Goal: Transaction & Acquisition: Download file/media

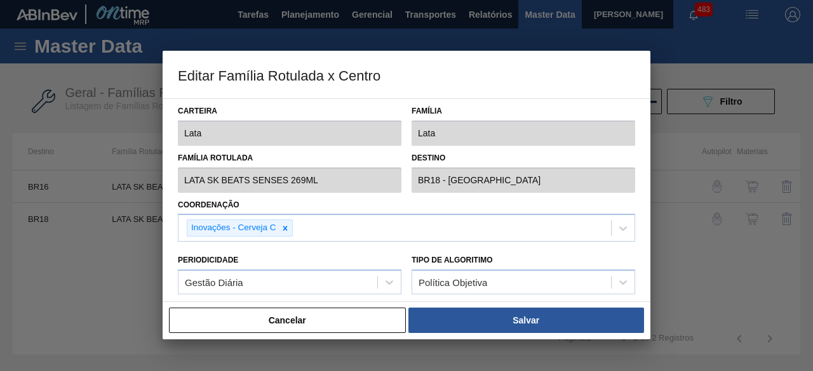
click at [334, 330] on button "Cancelar" at bounding box center [287, 320] width 237 height 25
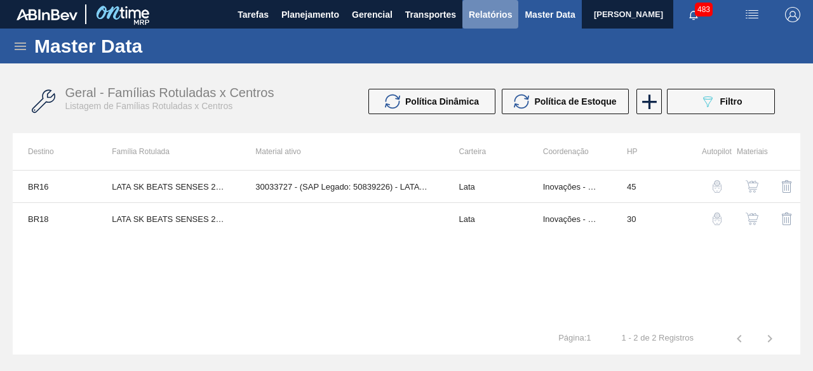
click at [490, 17] on span "Relatórios" at bounding box center [490, 14] width 43 height 15
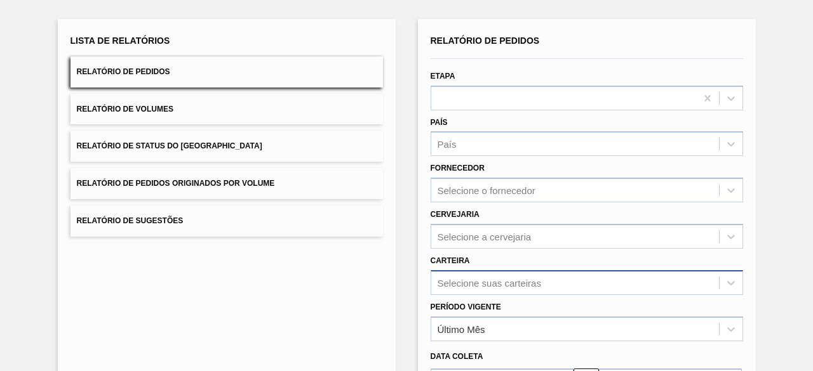
scroll to position [187, 0]
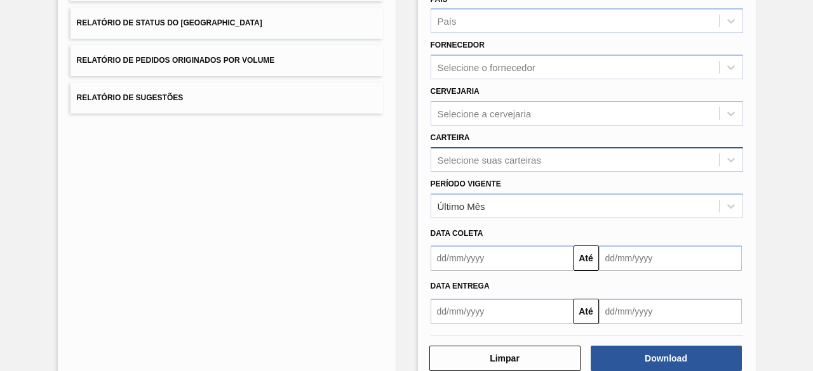
click at [484, 172] on div "Selecione suas carteiras" at bounding box center [587, 159] width 312 height 25
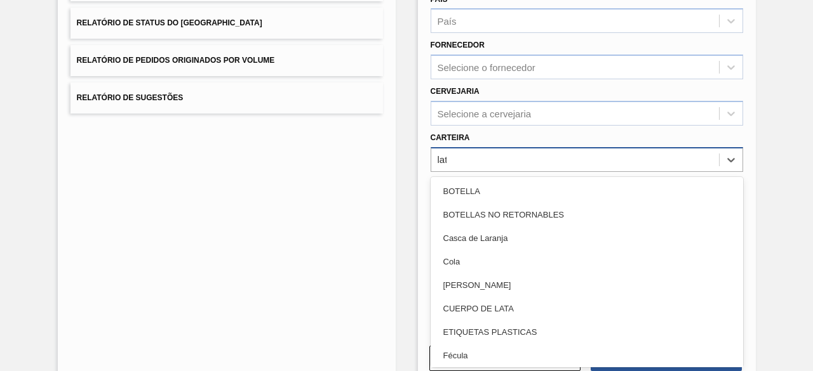
type input "lata"
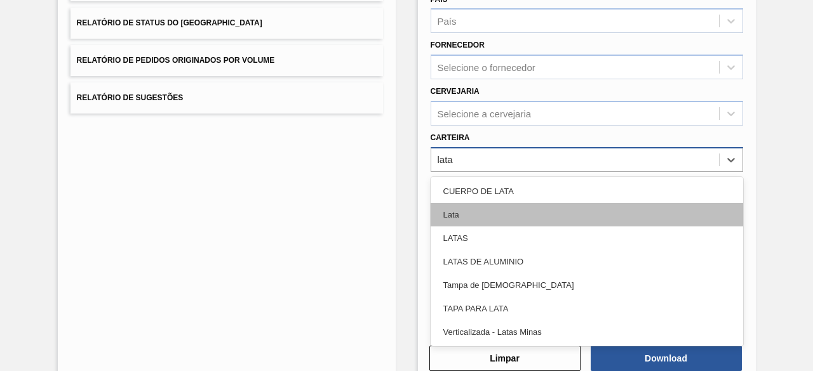
click at [479, 217] on div "Lata" at bounding box center [587, 214] width 312 height 23
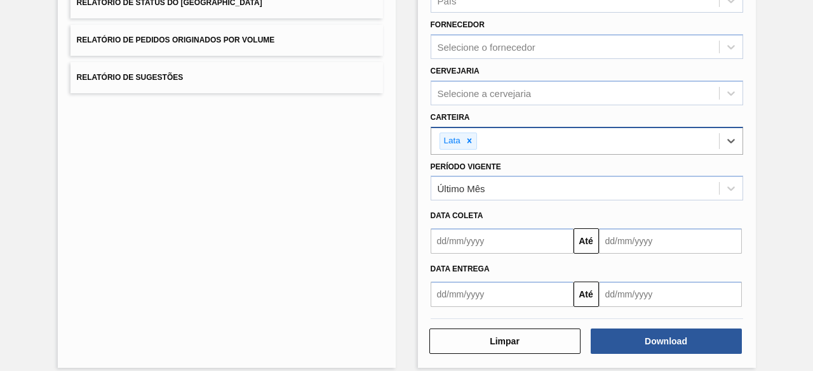
scroll to position [218, 0]
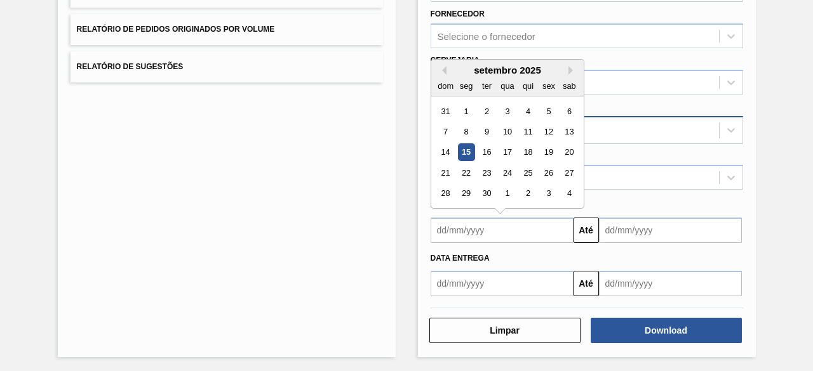
click at [474, 236] on input "text" at bounding box center [502, 230] width 143 height 25
click at [465, 151] on div "15" at bounding box center [465, 152] width 17 height 17
type input "[DATE]"
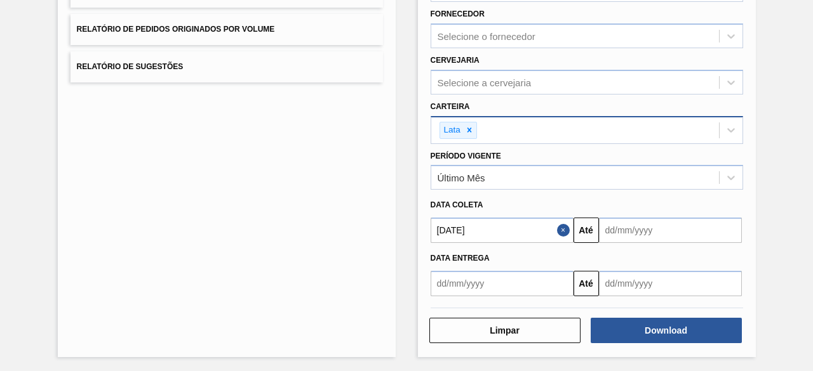
click at [695, 234] on input "text" at bounding box center [670, 230] width 143 height 25
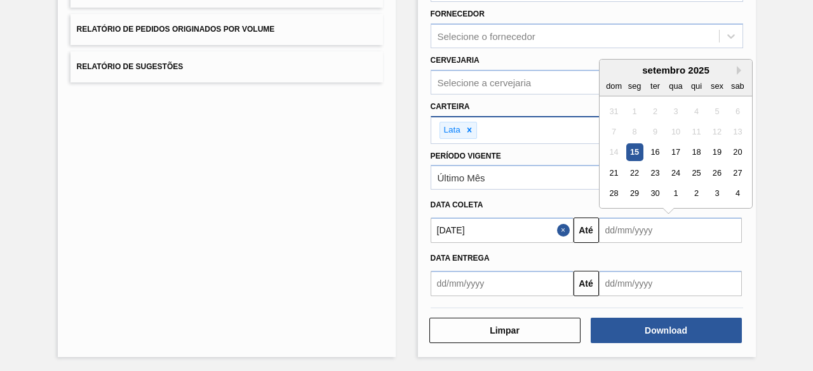
click at [696, 149] on div "18" at bounding box center [695, 152] width 17 height 17
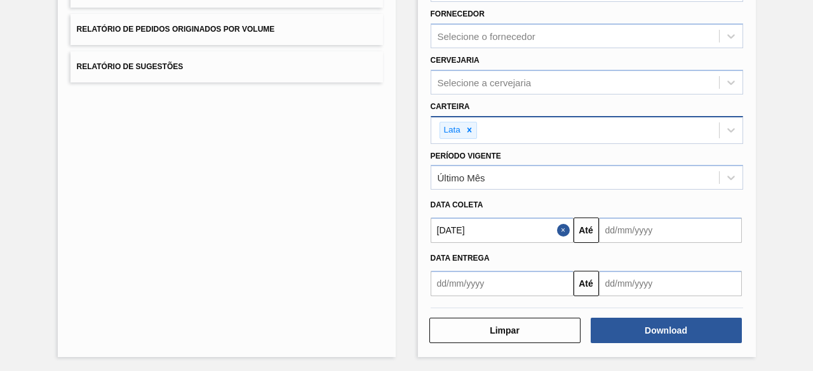
type input "[DATE]"
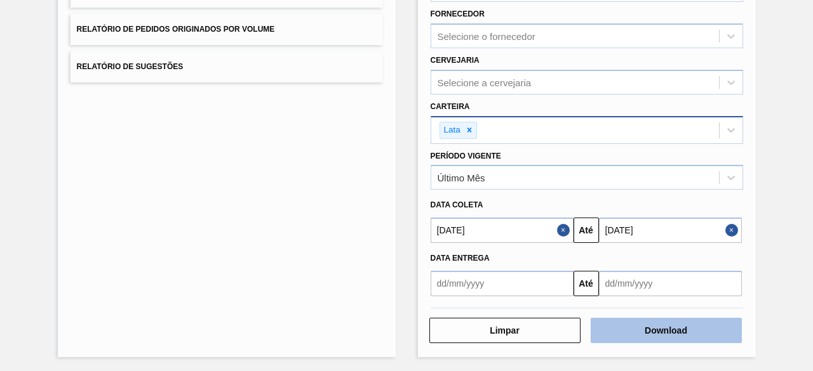
click at [697, 337] on button "Download" at bounding box center [666, 330] width 151 height 25
